Goal: Information Seeking & Learning: Compare options

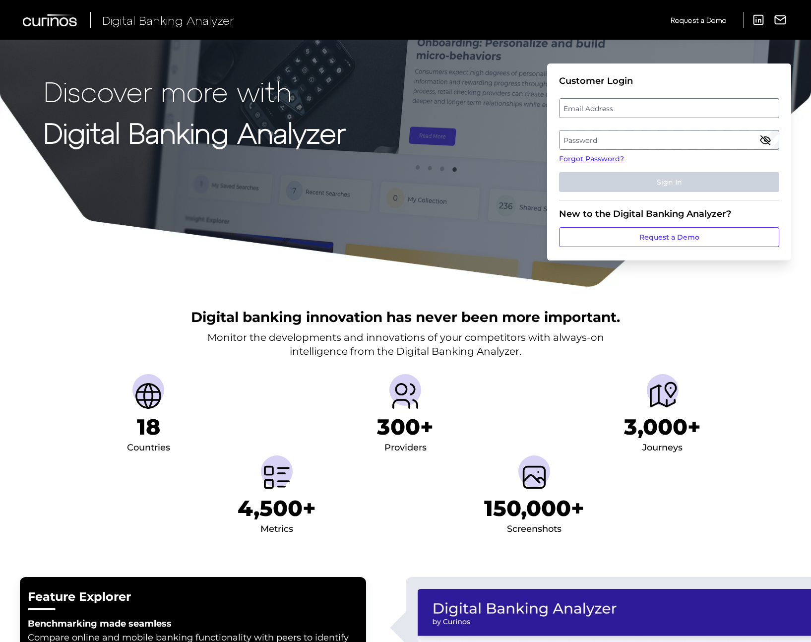
click at [612, 103] on label "Email Address" at bounding box center [669, 108] width 219 height 18
click at [612, 103] on input "email" at bounding box center [669, 108] width 220 height 20
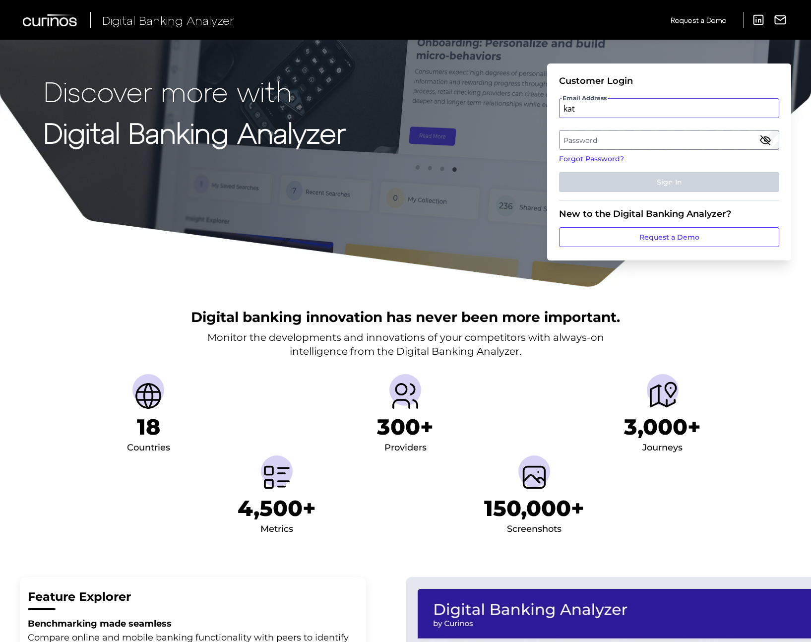
type input "katiemarstiller@discover.com"
click at [620, 143] on label "Password" at bounding box center [669, 140] width 219 height 18
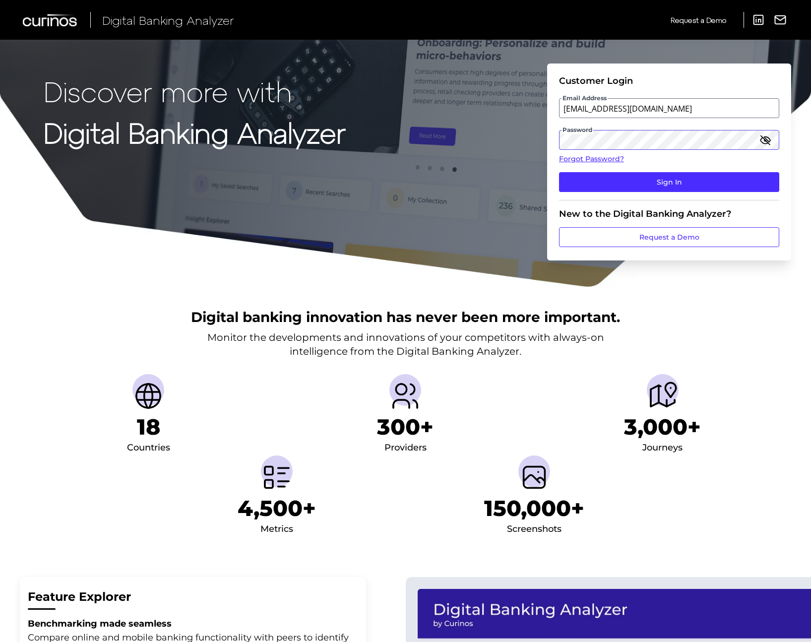
click at [559, 172] on button "Sign In" at bounding box center [669, 182] width 220 height 20
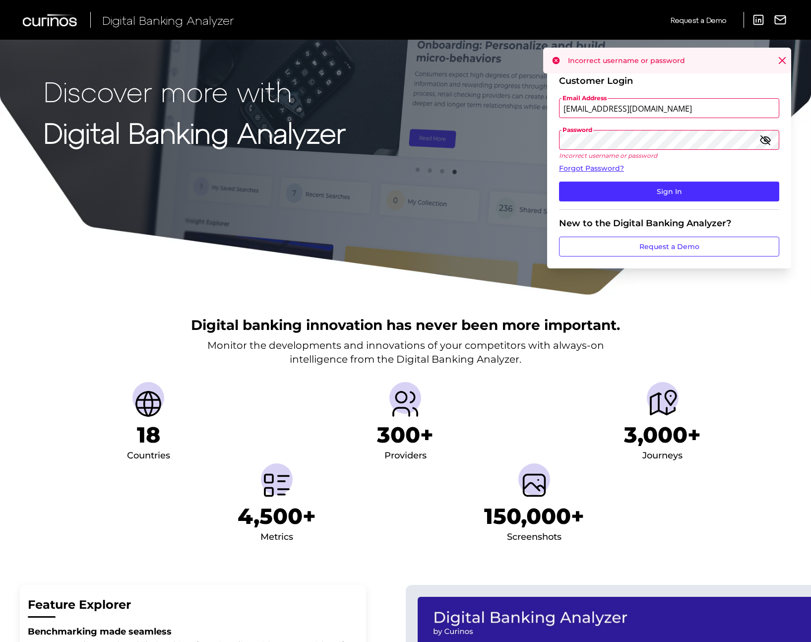
click at [764, 142] on icon "button" at bounding box center [766, 140] width 12 height 12
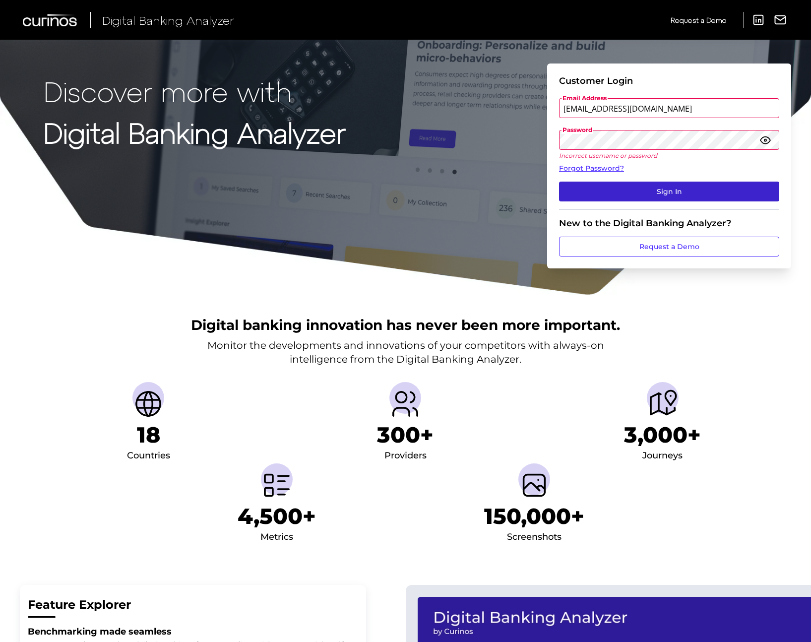
click at [591, 187] on button "Sign In" at bounding box center [669, 192] width 220 height 20
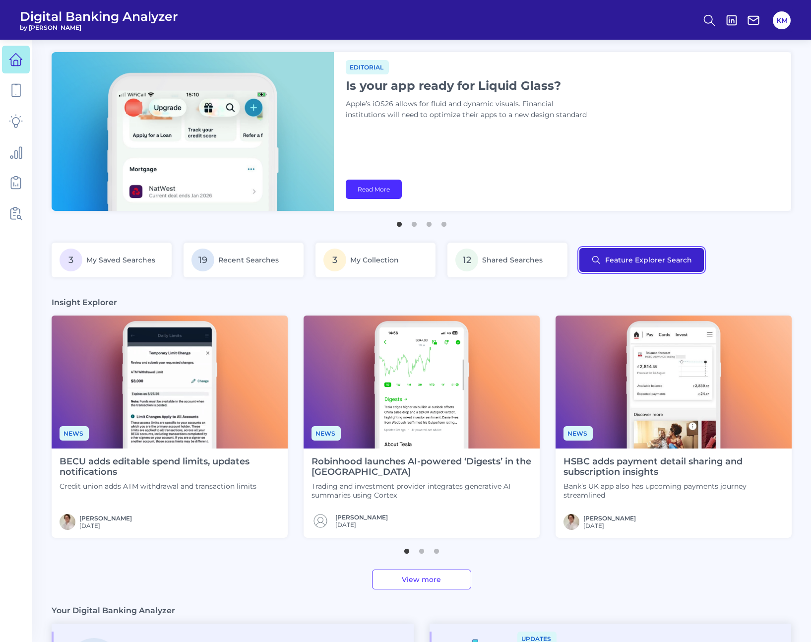
click at [639, 256] on button "Feature Explorer Search" at bounding box center [641, 260] width 125 height 24
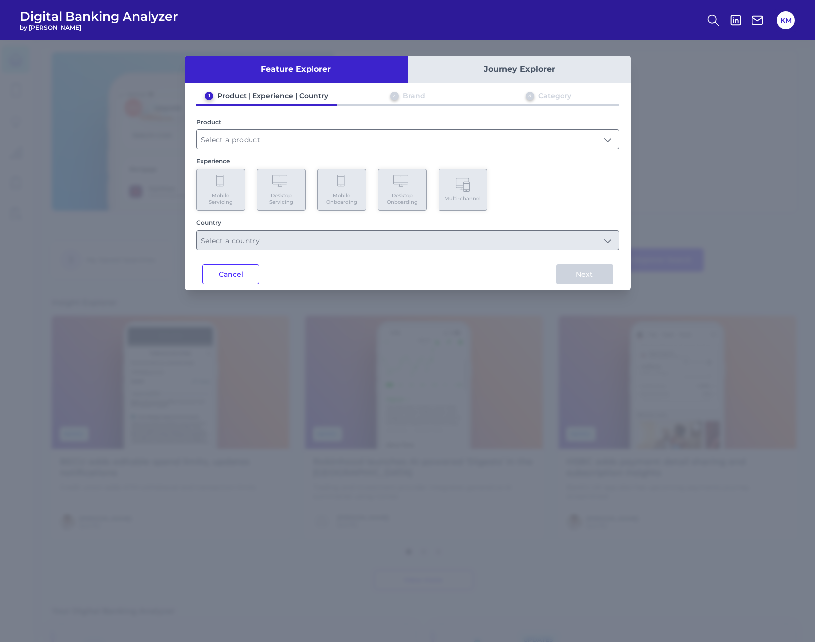
click at [225, 150] on div "1 Product | Experience | Country 2 Brand 3 Category Product Experience Mobile S…" at bounding box center [408, 170] width 447 height 159
click at [230, 144] on input "text" at bounding box center [408, 139] width 422 height 19
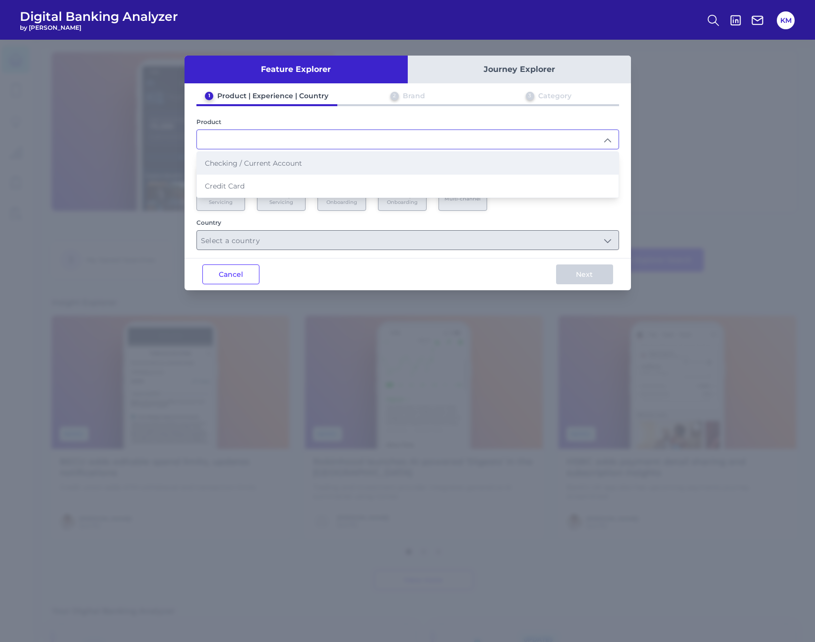
click at [228, 159] on span "Checking / Current Account" at bounding box center [253, 163] width 97 height 9
type input "Checking / Current Account"
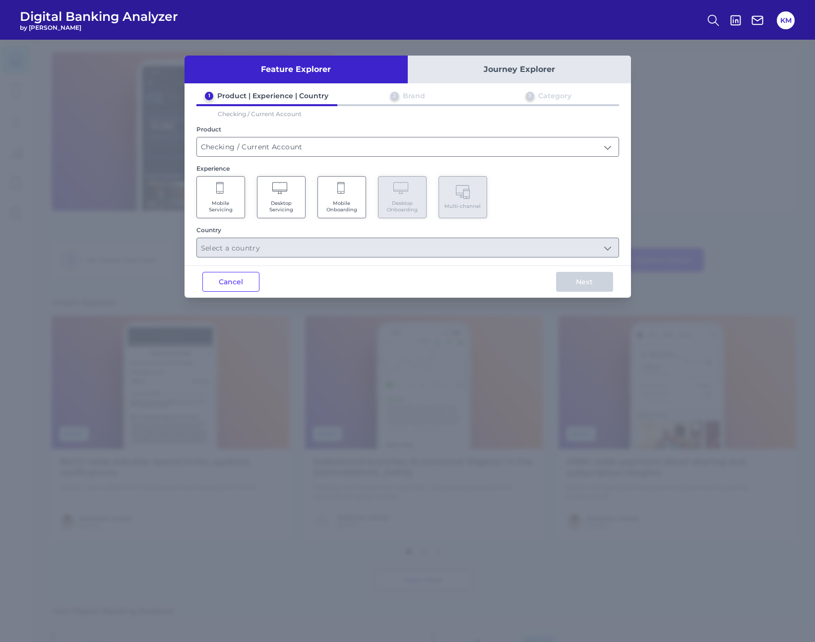
click at [221, 187] on icon at bounding box center [220, 189] width 9 height 14
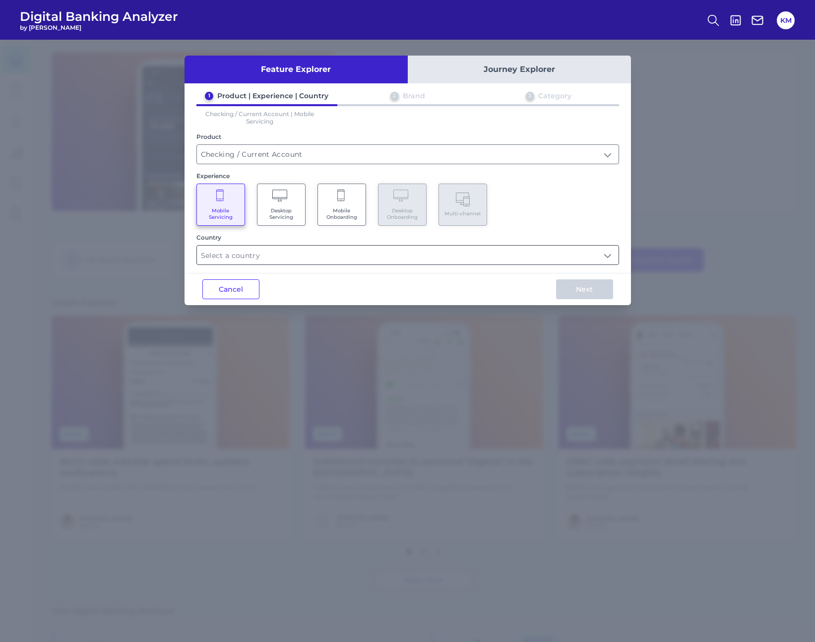
click at [214, 253] on input "text" at bounding box center [408, 255] width 422 height 19
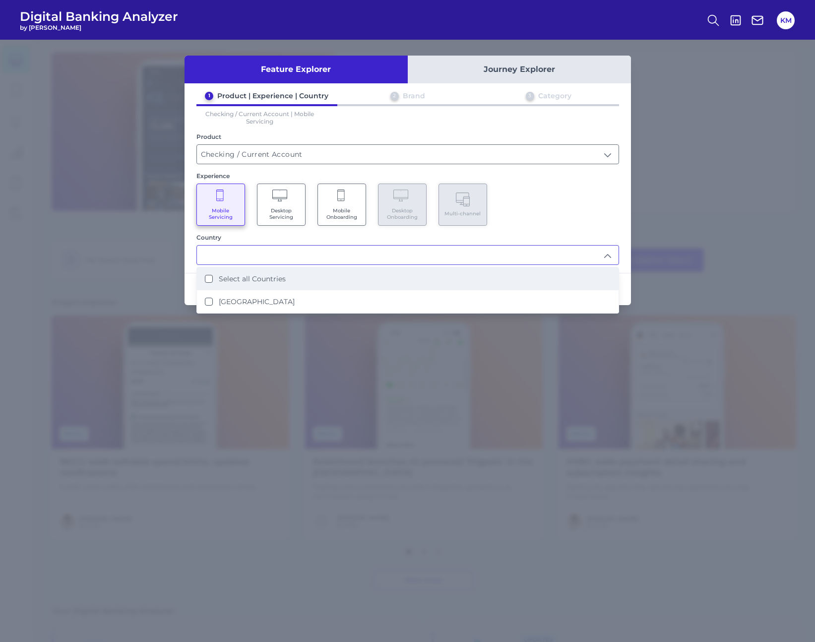
click at [207, 272] on li "Select all Countries" at bounding box center [408, 278] width 422 height 23
type input "Select all Countries"
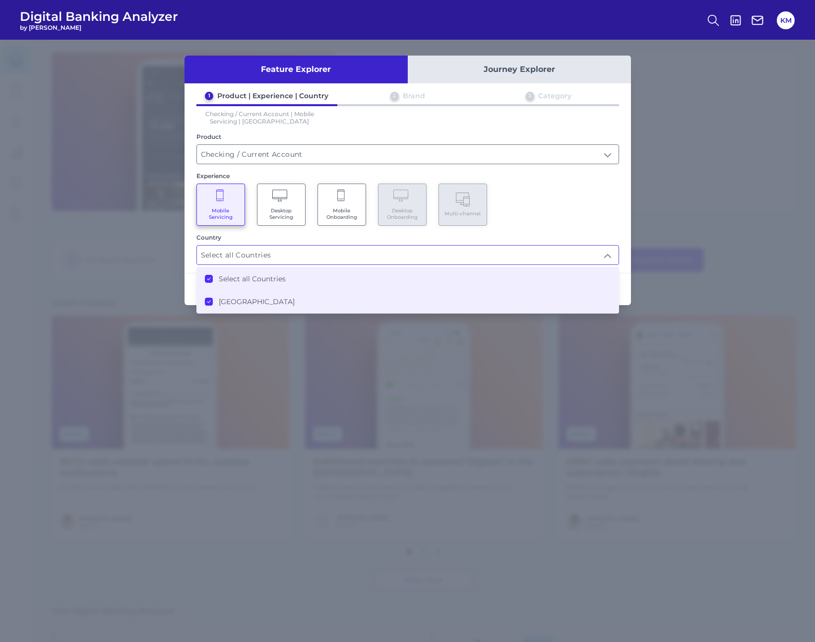
click at [308, 230] on div "1 Product | Experience | Country 2 Brand 3 Category Checking / Current Account …" at bounding box center [408, 178] width 447 height 174
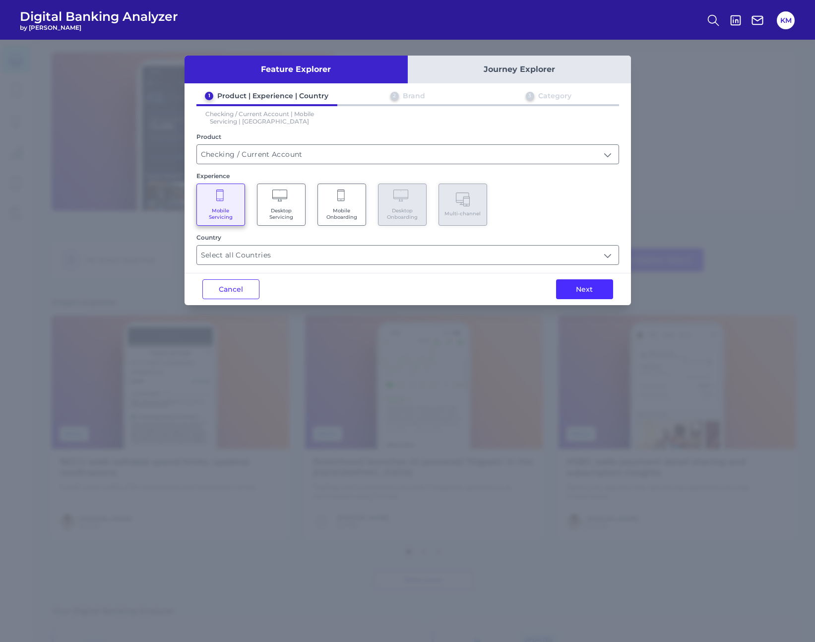
click at [586, 291] on button "Next" at bounding box center [584, 289] width 57 height 20
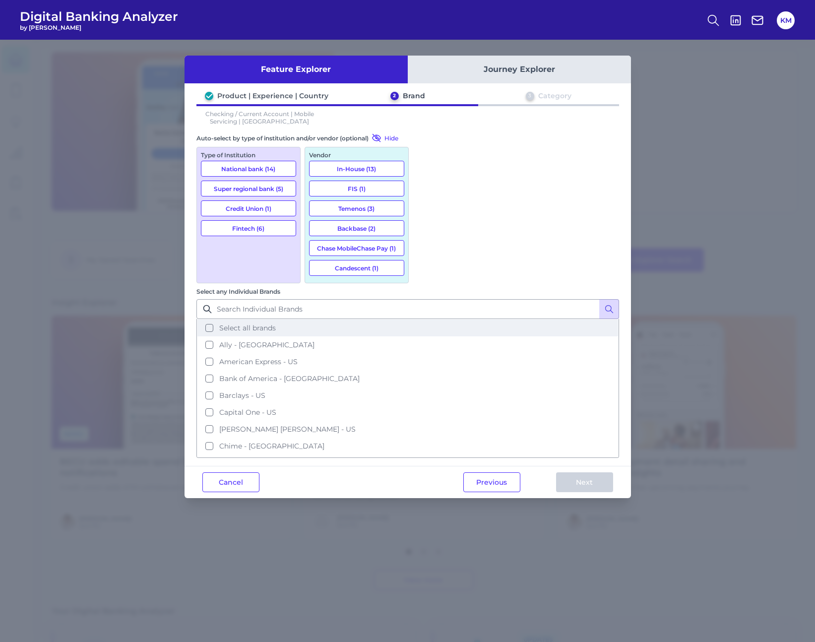
click at [429, 320] on button "Select all brands" at bounding box center [407, 328] width 421 height 17
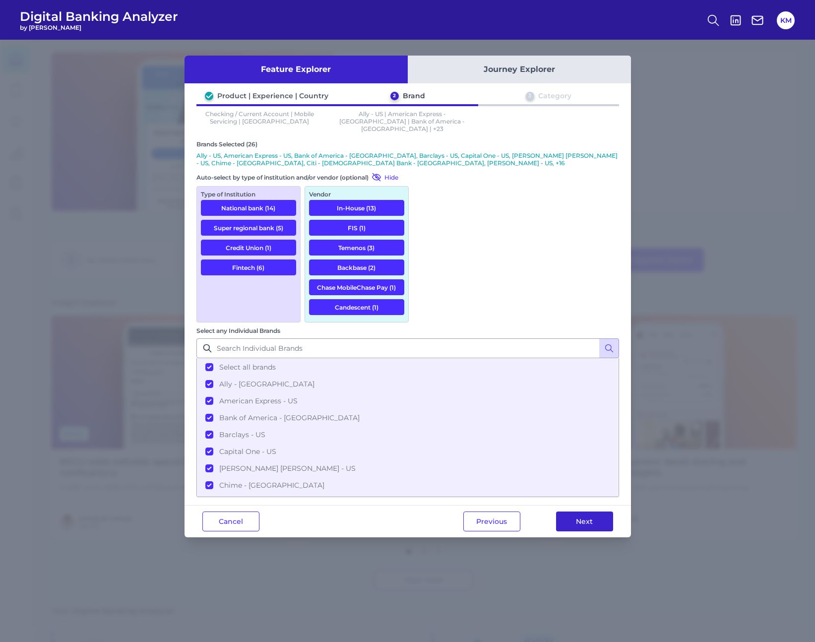
click at [591, 511] on button "Next" at bounding box center [584, 521] width 57 height 20
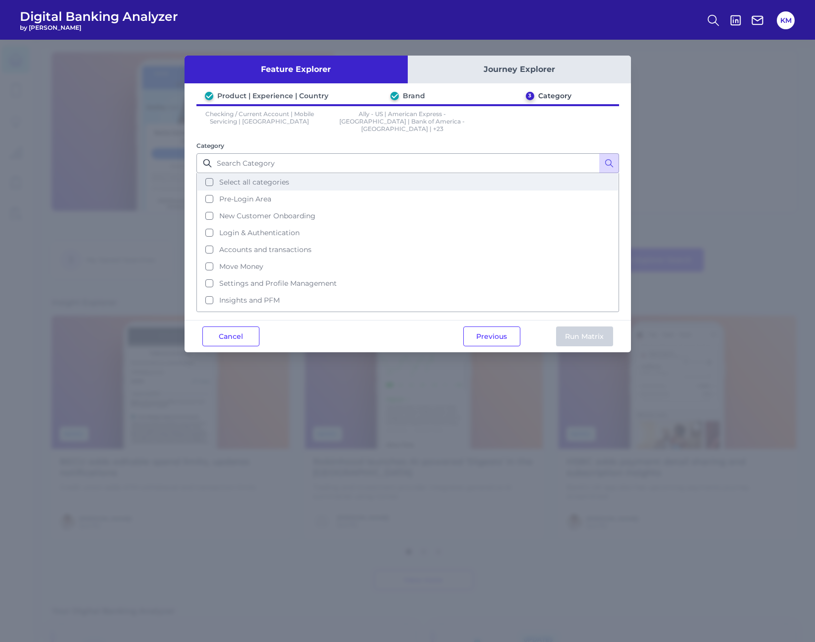
click at [207, 176] on button "Select all categories" at bounding box center [407, 182] width 421 height 17
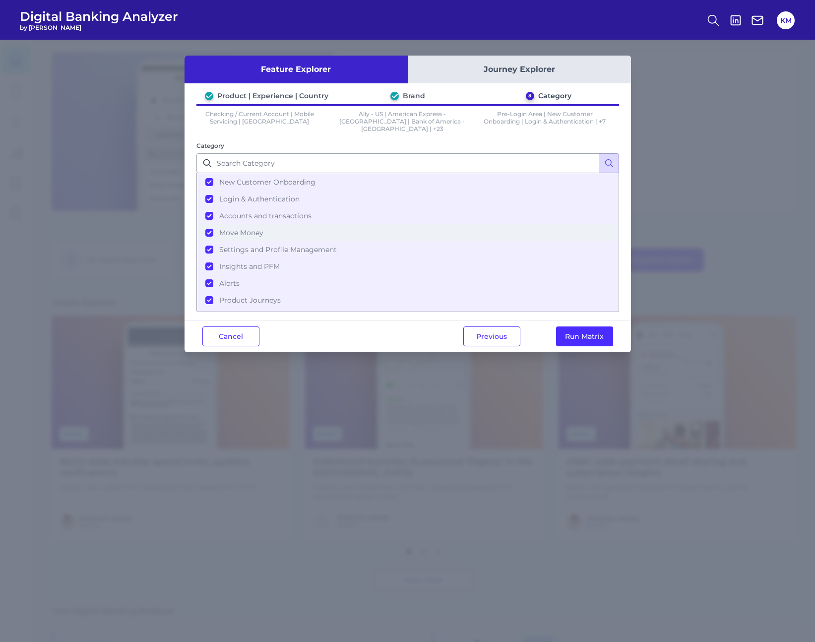
scroll to position [43, 0]
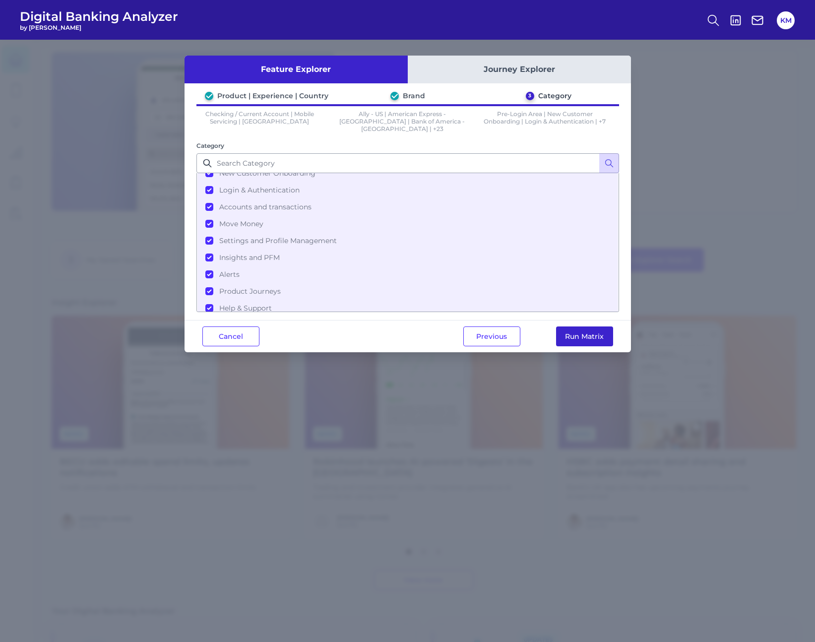
click at [597, 332] on button "Run Matrix" at bounding box center [584, 336] width 57 height 20
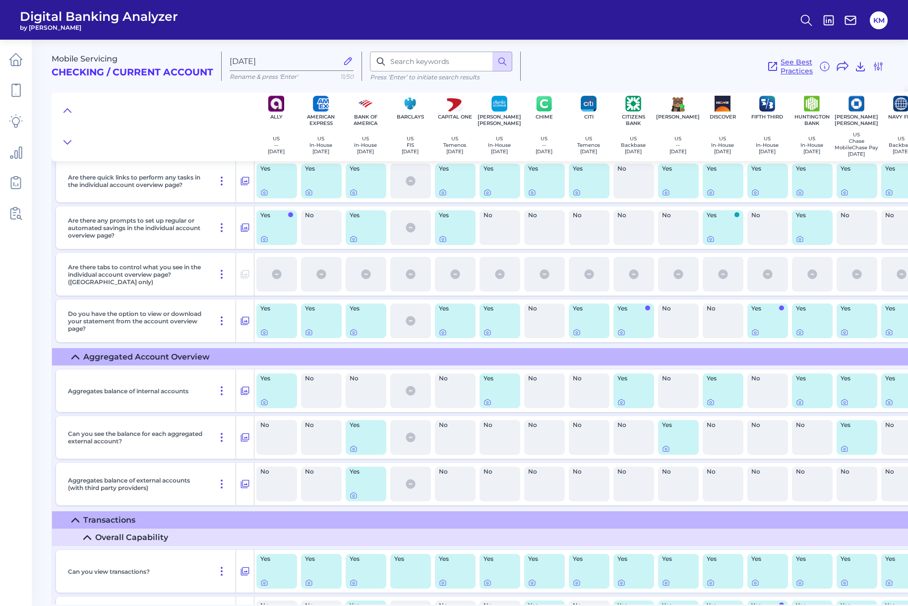
scroll to position [14805, 0]
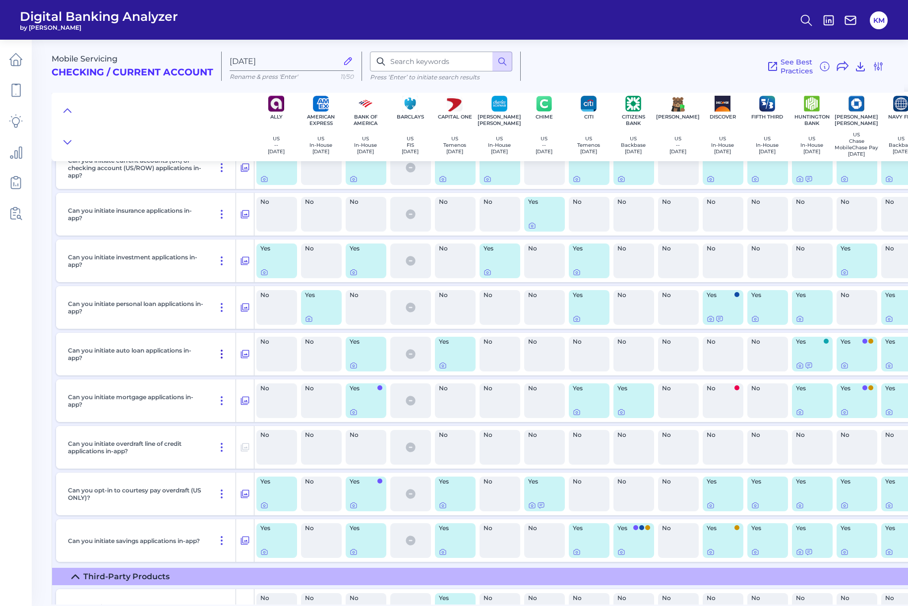
click at [218, 360] on icon at bounding box center [222, 354] width 12 height 12
click at [205, 359] on div "Can you initiate auto loan applications in-app?" at bounding box center [150, 354] width 172 height 43
click at [243, 360] on icon at bounding box center [245, 354] width 10 height 12
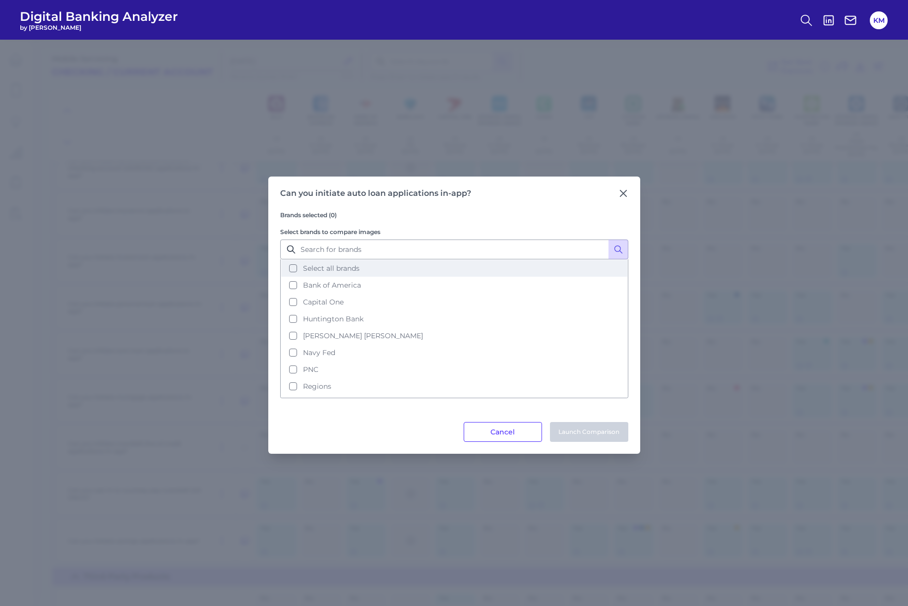
click at [297, 268] on button "Select all brands" at bounding box center [454, 268] width 346 height 17
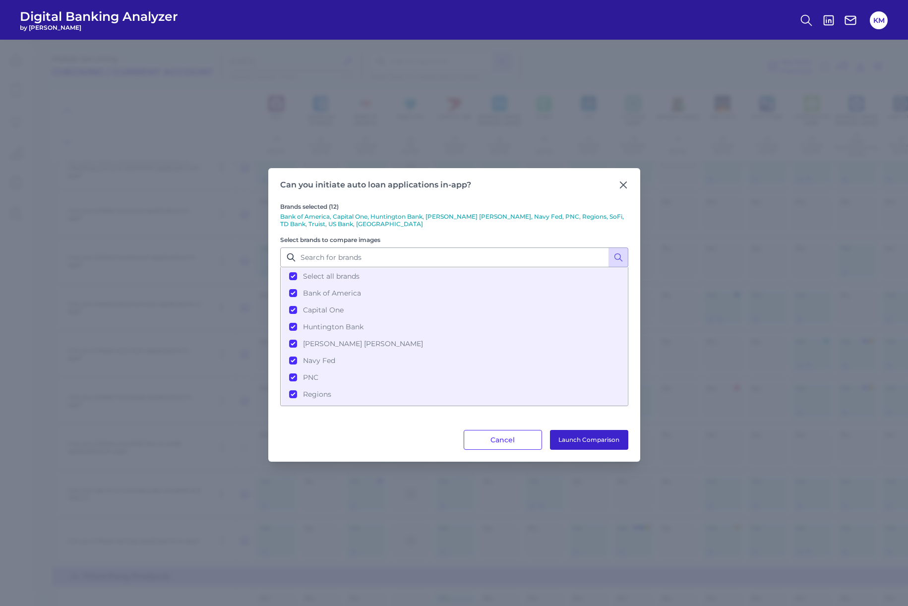
click at [606, 444] on button "Launch Comparison" at bounding box center [589, 440] width 78 height 20
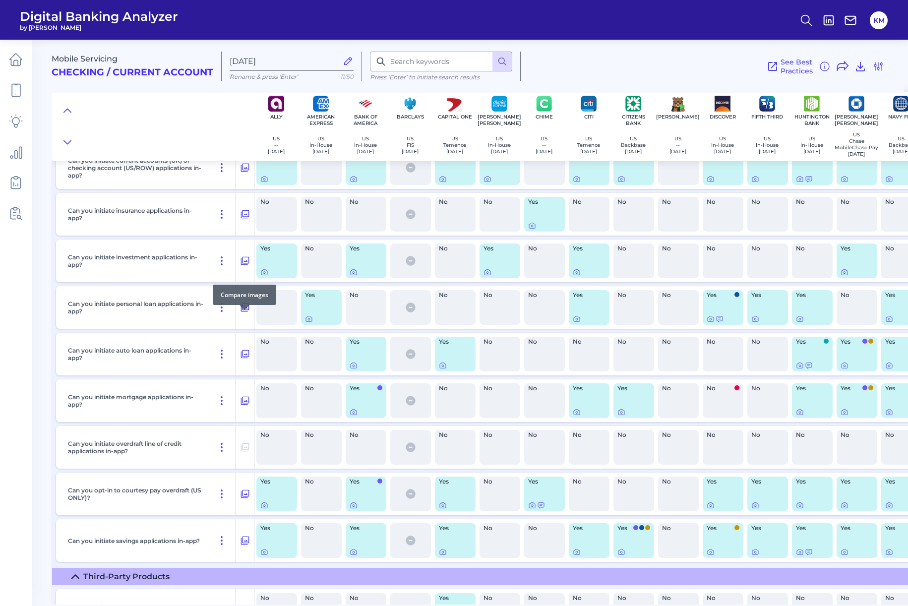
click at [244, 314] on icon at bounding box center [245, 308] width 10 height 12
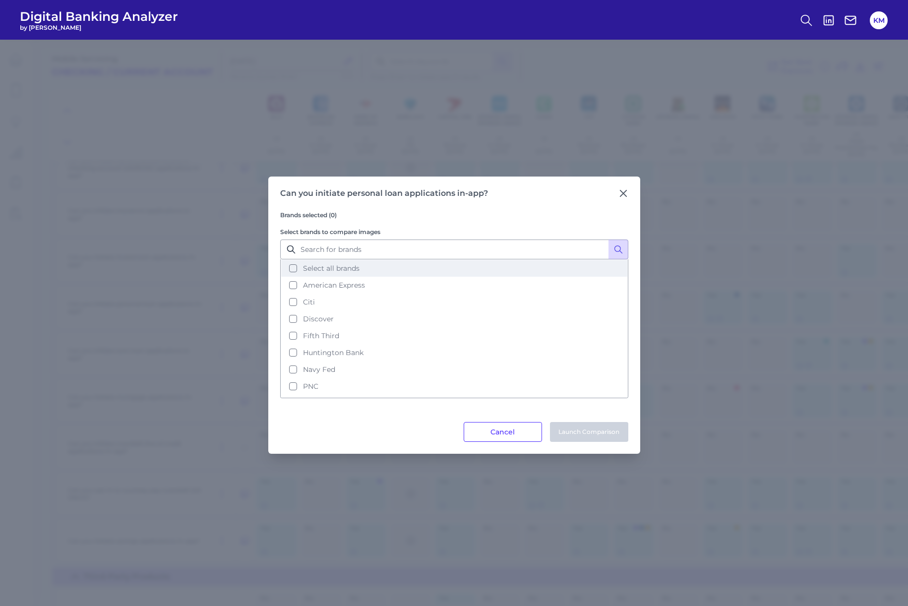
click at [298, 270] on button "Select all brands" at bounding box center [454, 268] width 346 height 17
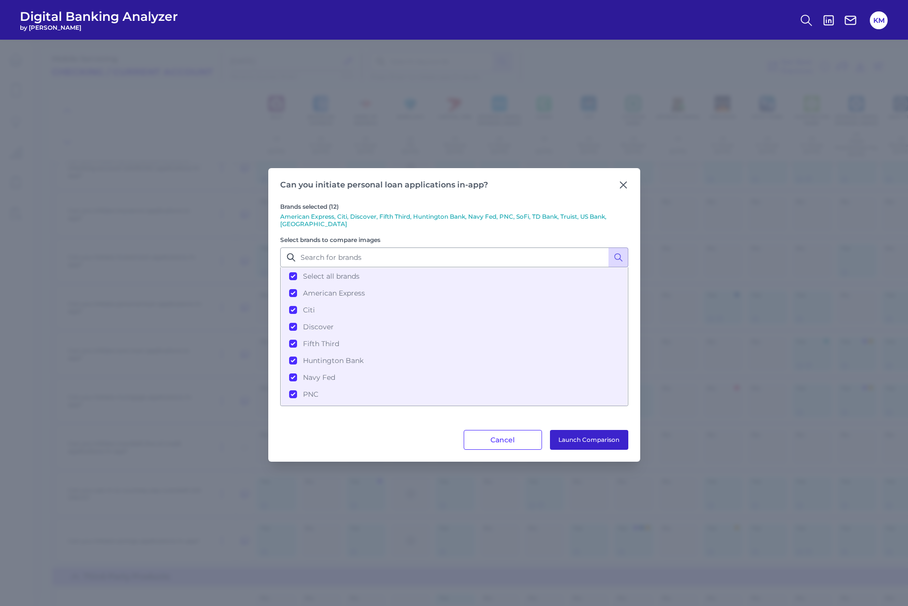
click at [579, 440] on button "Launch Comparison" at bounding box center [589, 440] width 78 height 20
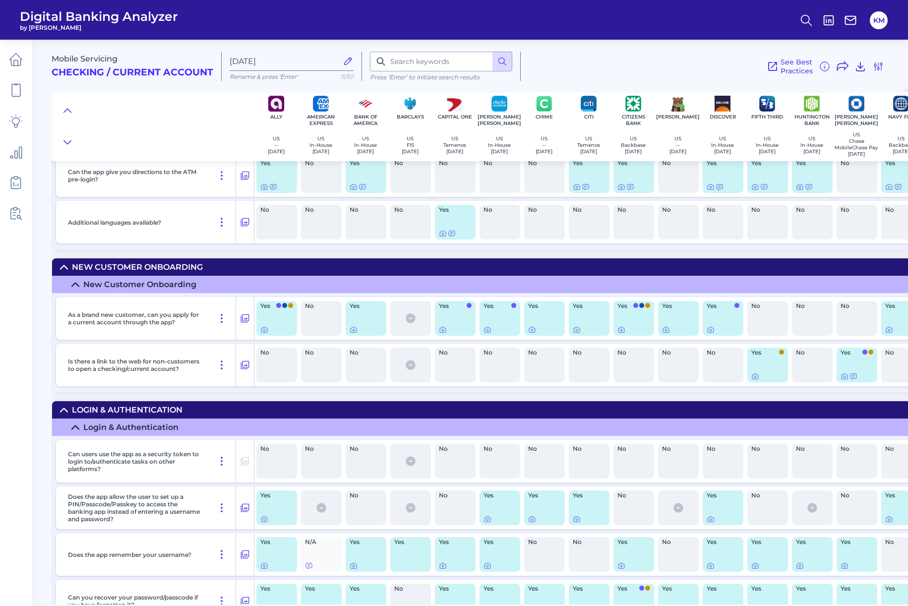
scroll to position [1167, 0]
click at [247, 367] on icon at bounding box center [245, 365] width 10 height 12
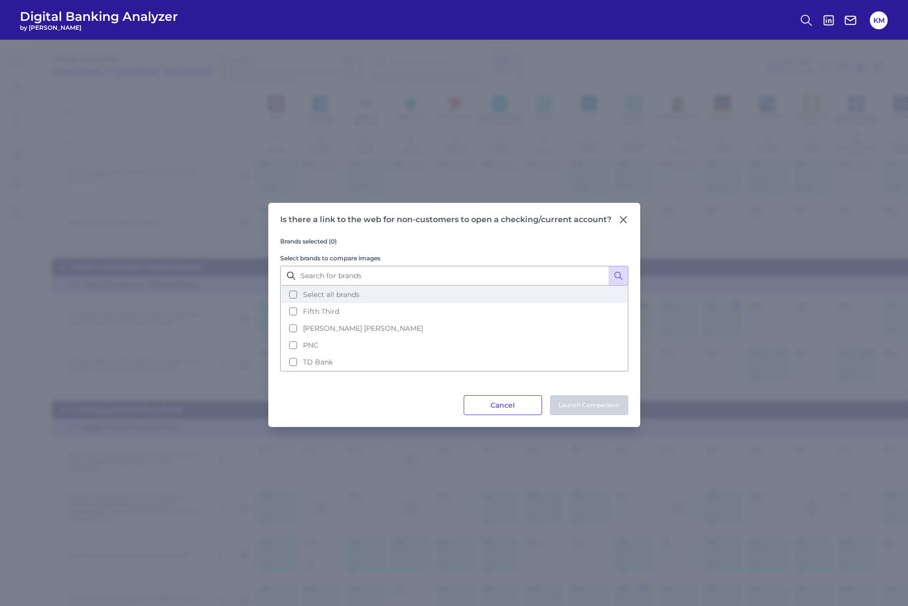
click at [289, 296] on button "Select all brands" at bounding box center [454, 294] width 346 height 17
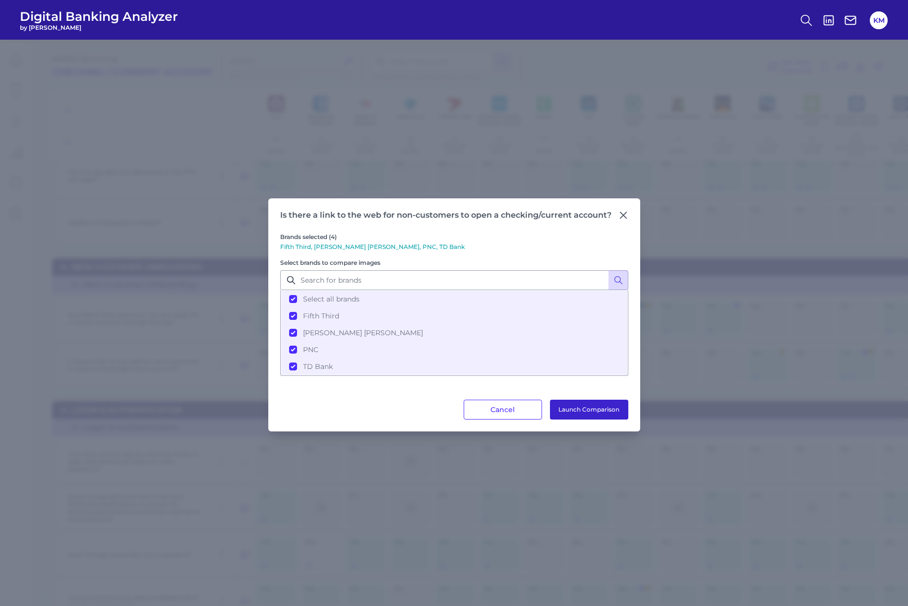
click at [551, 411] on button "Launch Comparison" at bounding box center [589, 410] width 78 height 20
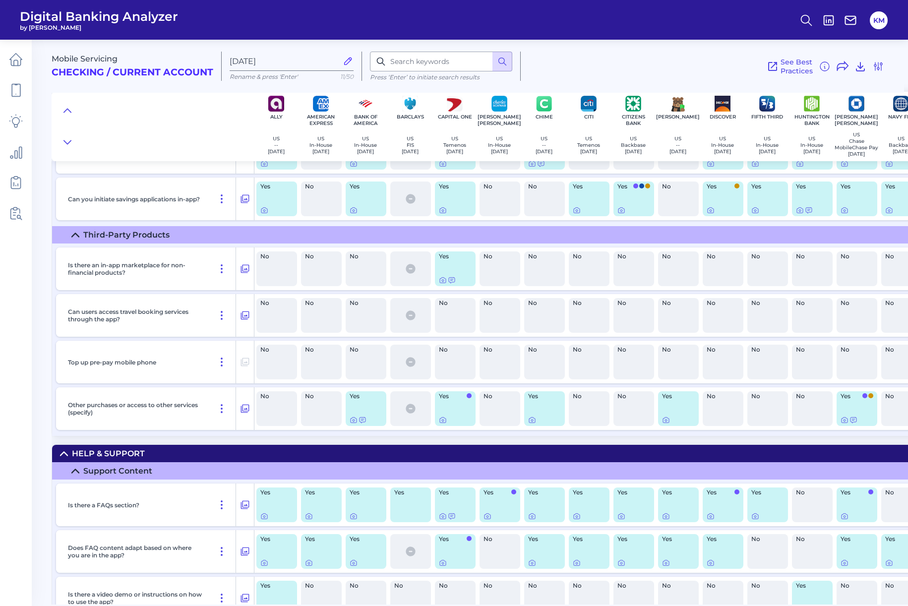
scroll to position [15191, 0]
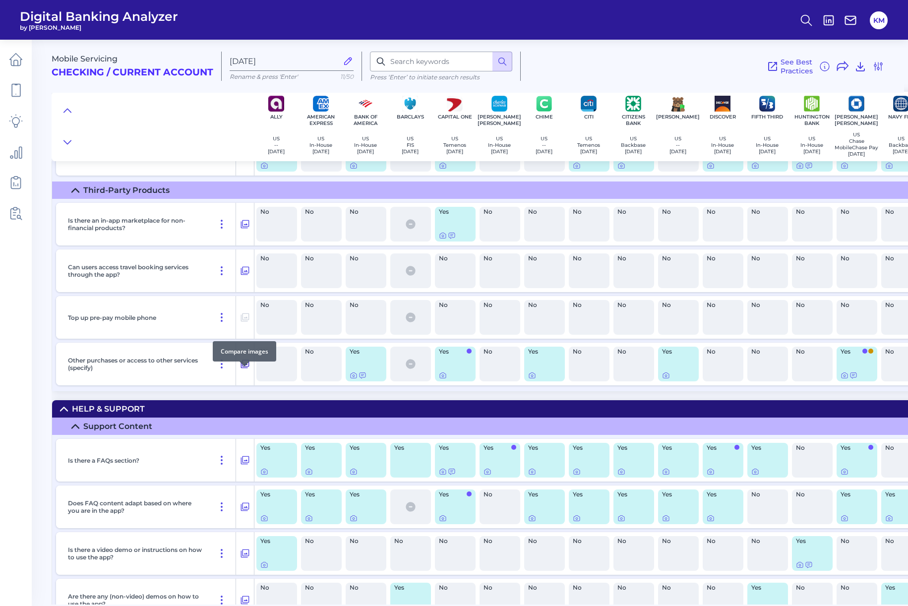
click at [247, 370] on icon at bounding box center [245, 364] width 10 height 12
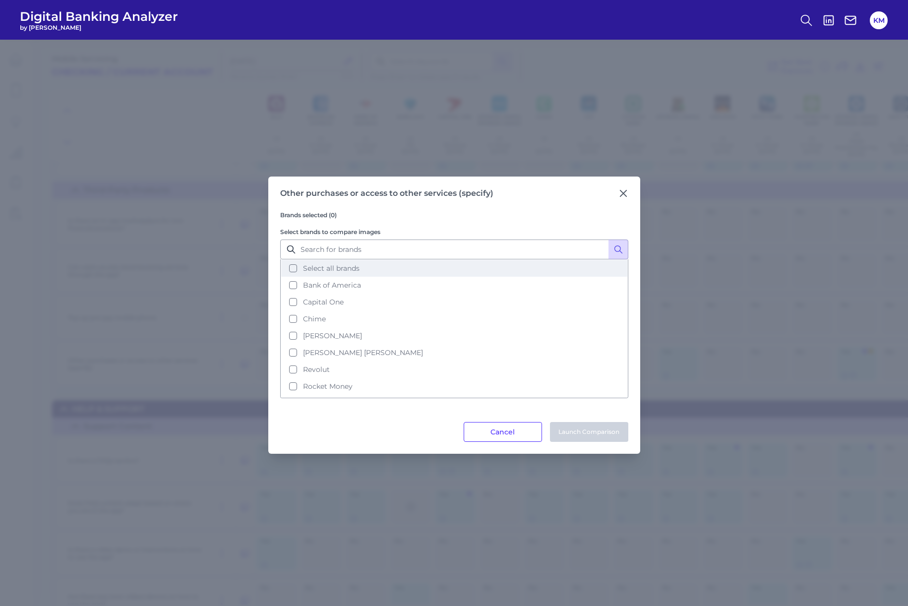
click at [292, 273] on button "Select all brands" at bounding box center [454, 268] width 346 height 17
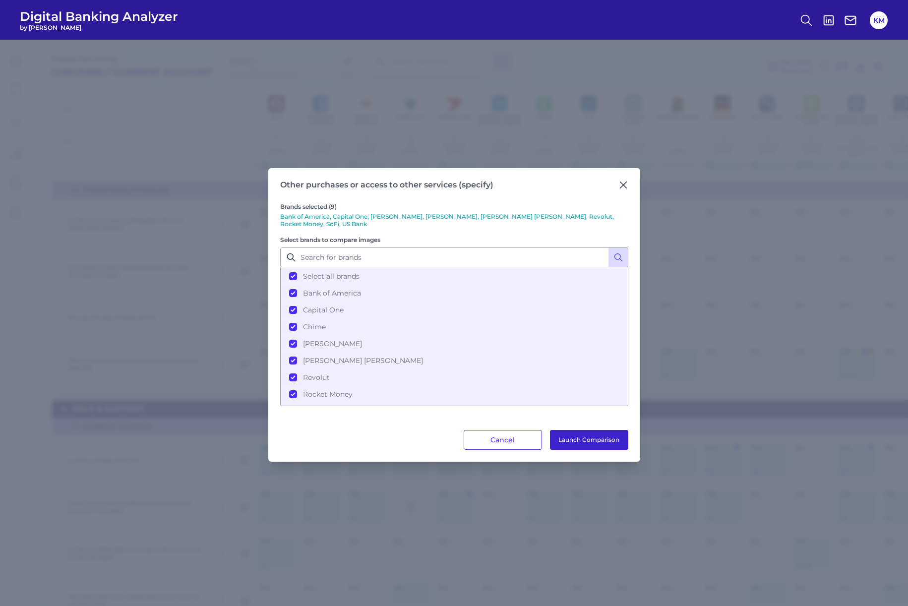
click at [603, 433] on button "Launch Comparison" at bounding box center [589, 440] width 78 height 20
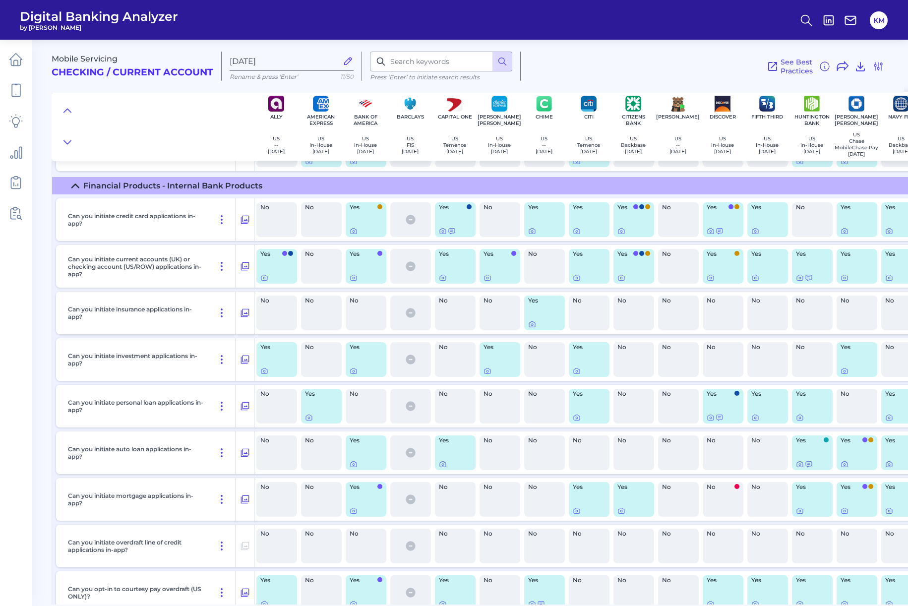
scroll to position [14676, 0]
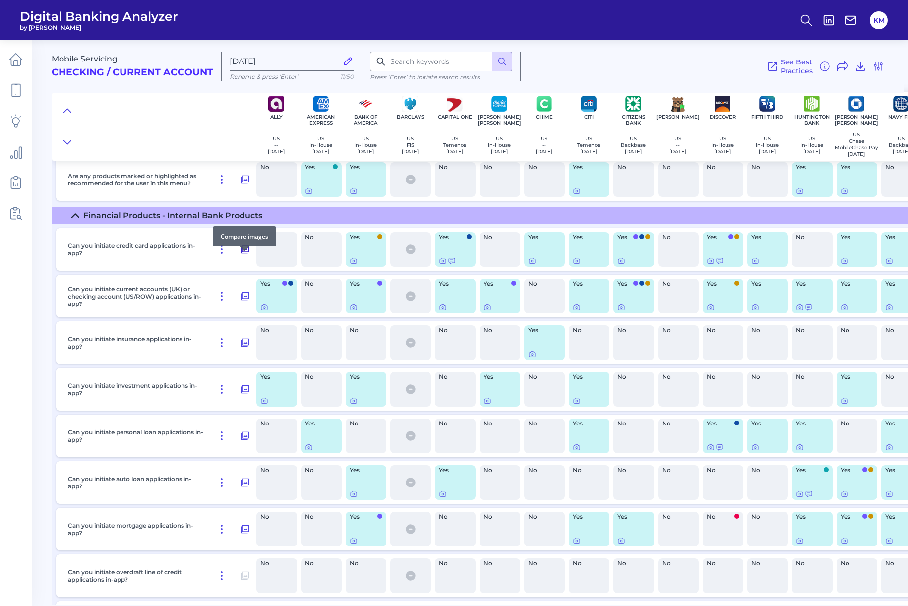
click at [246, 256] on icon at bounding box center [245, 250] width 10 height 12
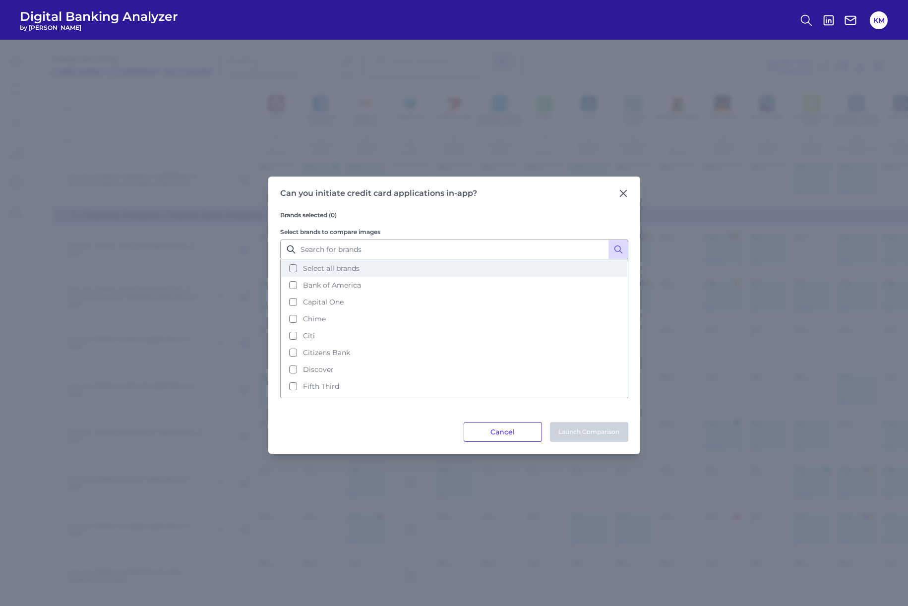
click at [296, 269] on button "Select all brands" at bounding box center [454, 268] width 346 height 17
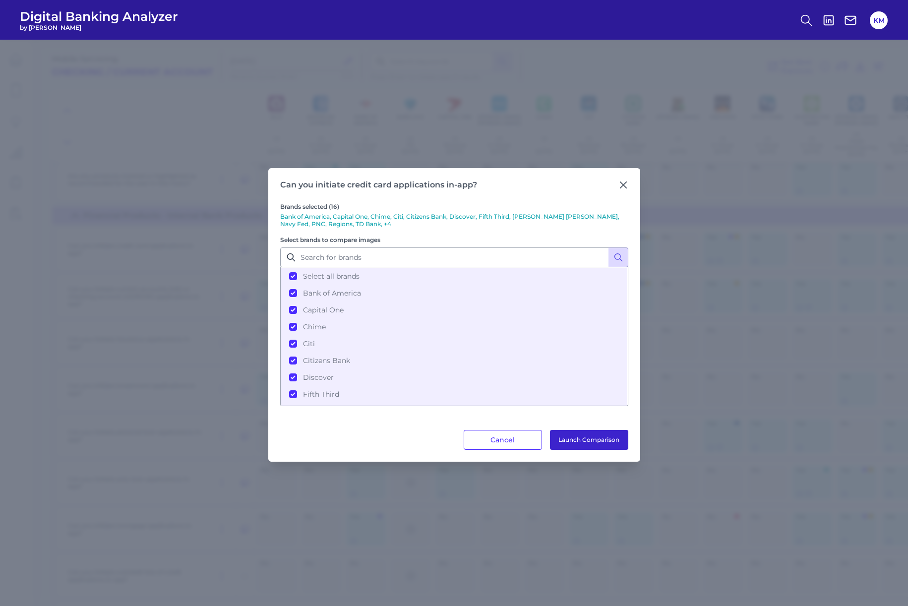
click at [572, 446] on button "Launch Comparison" at bounding box center [589, 440] width 78 height 20
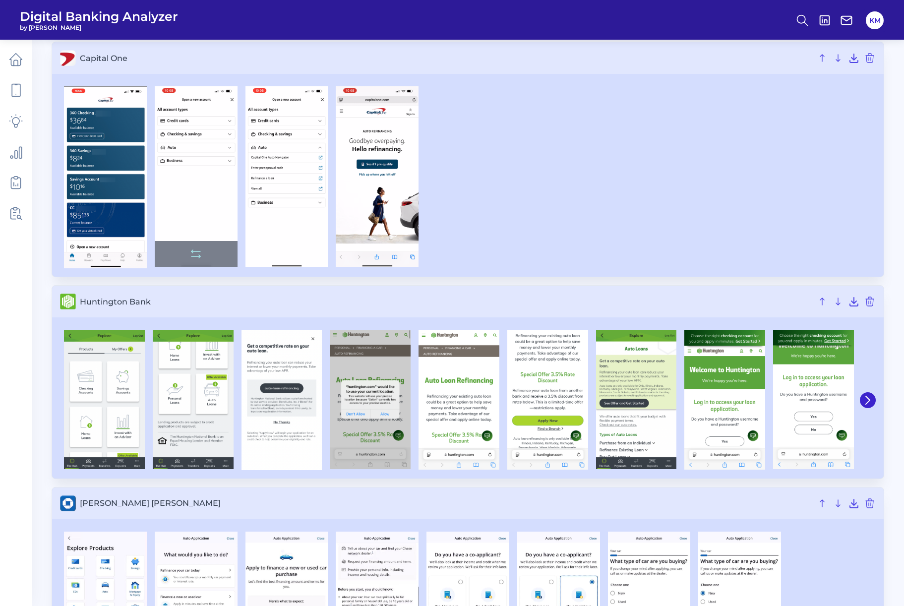
scroll to position [460, 0]
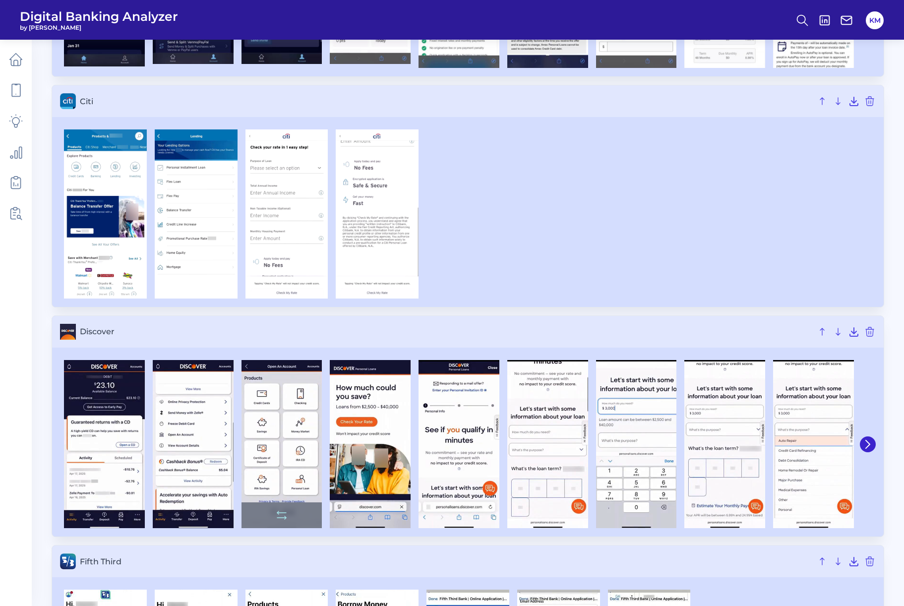
scroll to position [422, 0]
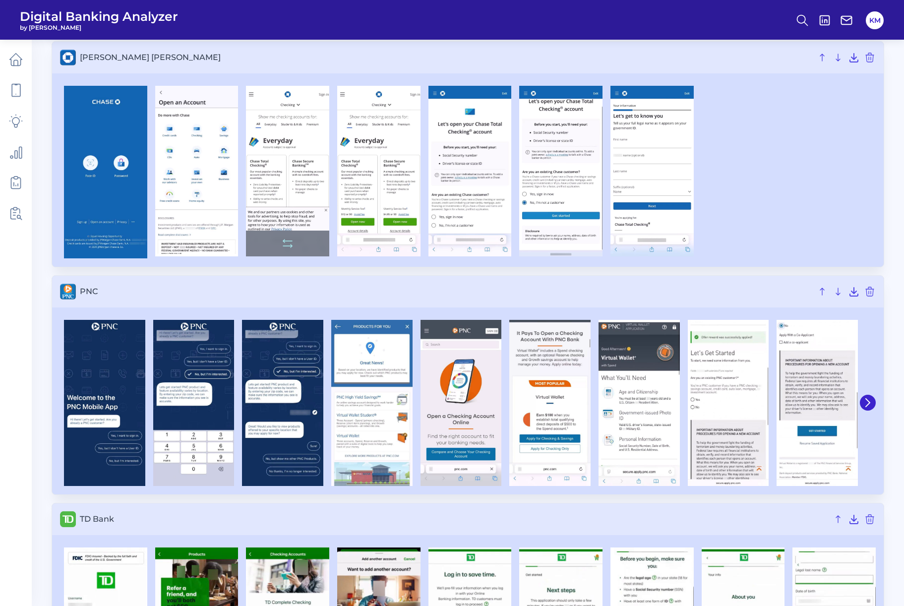
scroll to position [306, 0]
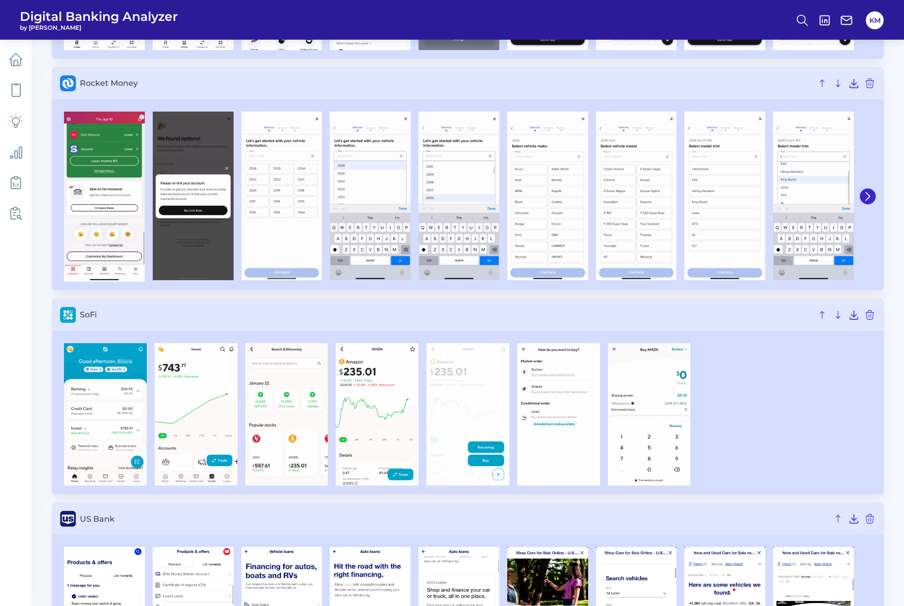
scroll to position [1521, 0]
